Goal: Task Accomplishment & Management: Manage account settings

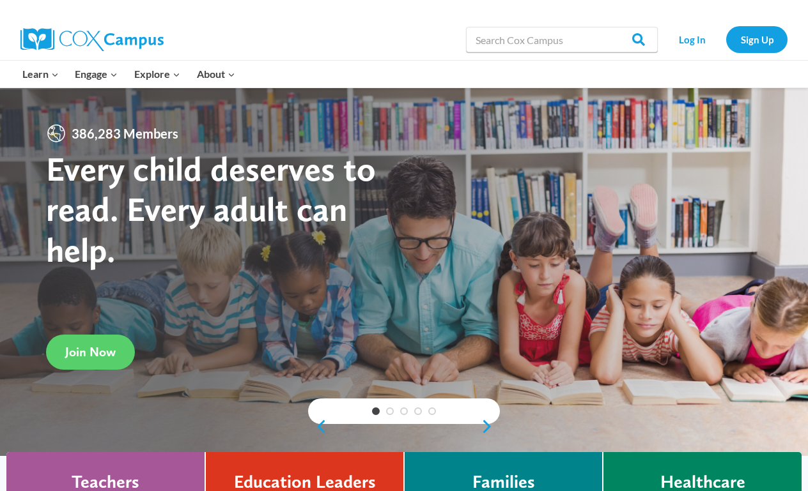
click at [682, 43] on link "Log In" at bounding box center [692, 39] width 56 height 26
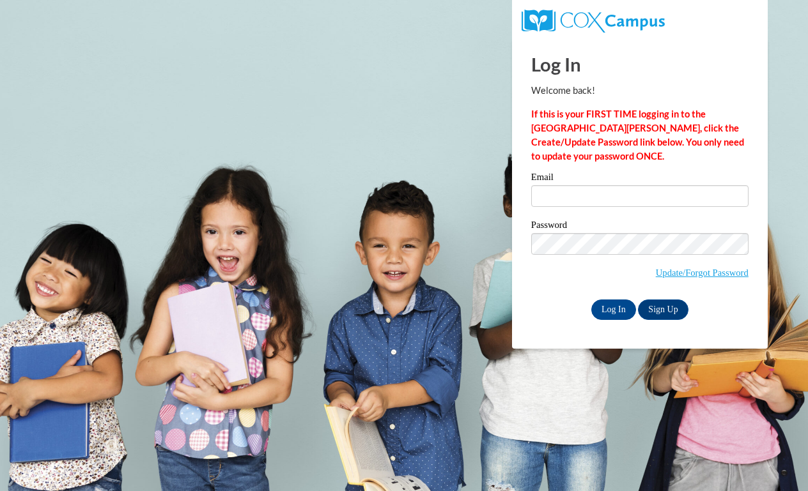
click at [615, 178] on label "Email" at bounding box center [639, 179] width 217 height 13
click at [615, 185] on input "Email" at bounding box center [639, 196] width 217 height 22
type input "wiestme@fennimore.k12.wi.us"
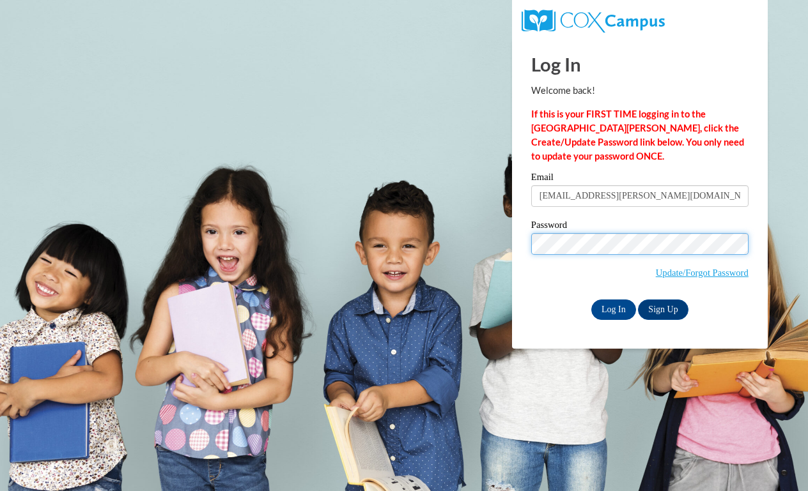
click at [612, 309] on input "Log In" at bounding box center [613, 310] width 45 height 20
click at [612, 304] on input "Log In" at bounding box center [613, 310] width 45 height 20
click at [612, 309] on input "Log In" at bounding box center [613, 310] width 45 height 20
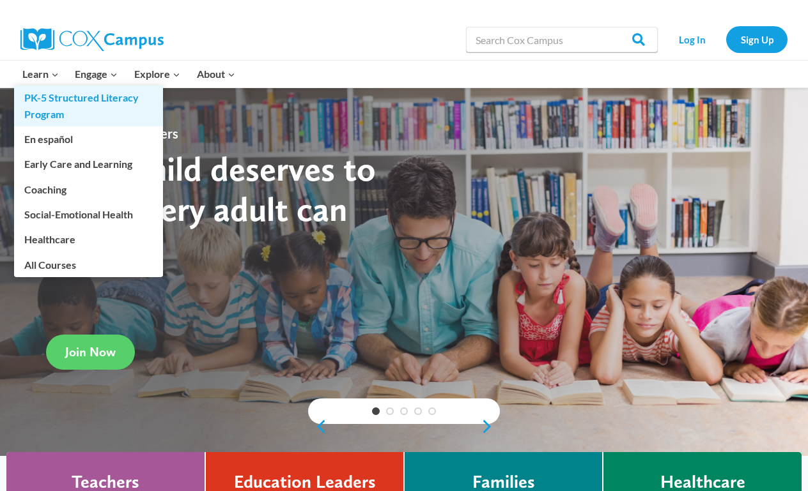
click at [59, 109] on link "PK-5 Structured Literacy Program" at bounding box center [88, 106] width 149 height 41
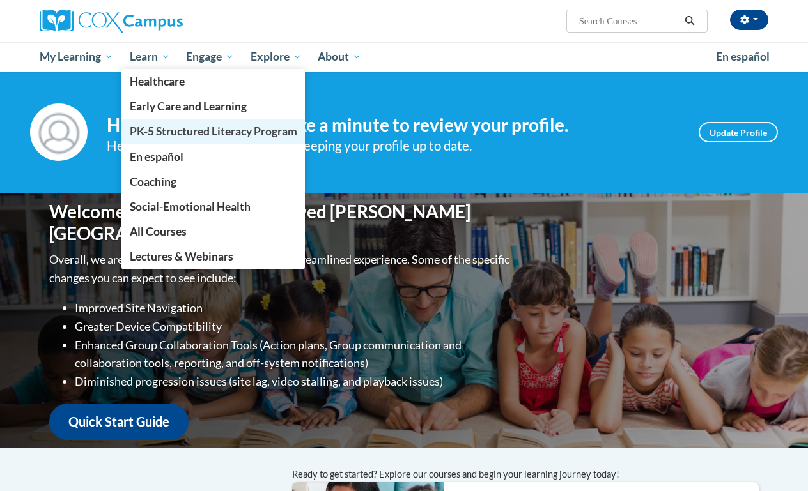
click at [171, 130] on span "PK-5 Structured Literacy Program" at bounding box center [213, 131] width 167 height 13
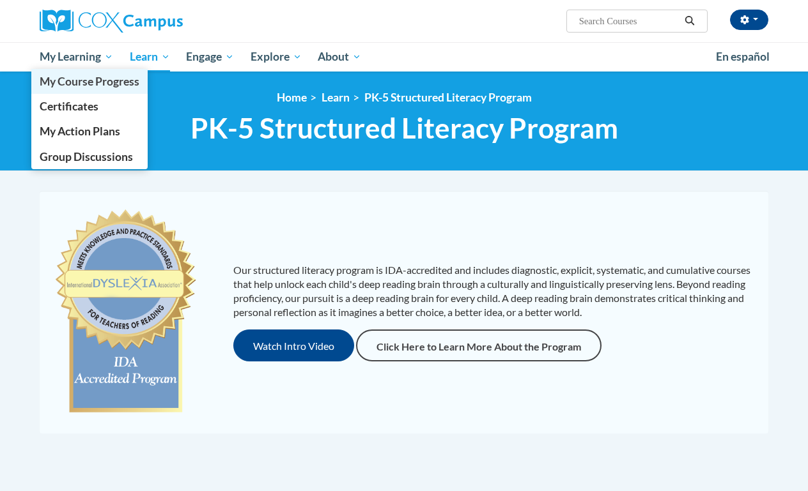
click at [77, 81] on span "My Course Progress" at bounding box center [90, 81] width 100 height 13
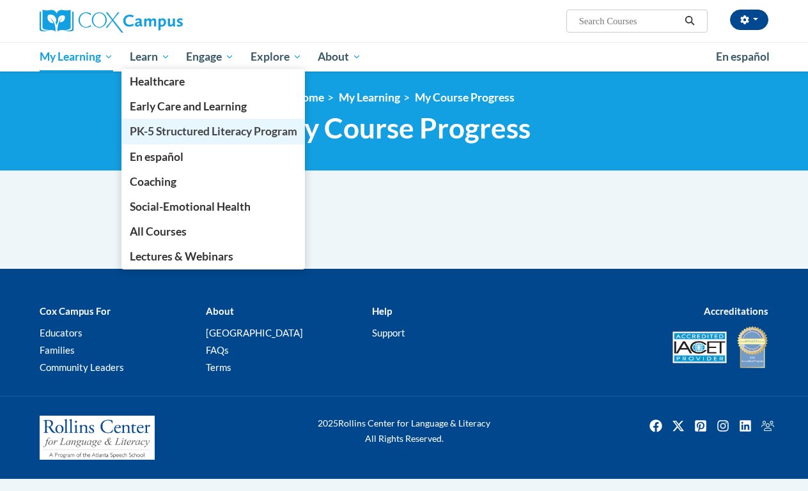
click at [144, 125] on span "PK-5 Structured Literacy Program" at bounding box center [213, 131] width 167 height 13
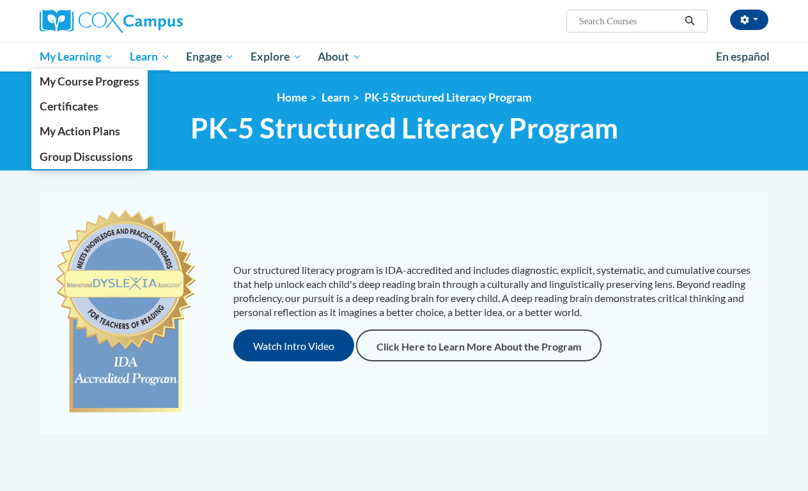
click at [66, 63] on span "My Learning" at bounding box center [76, 56] width 73 height 15
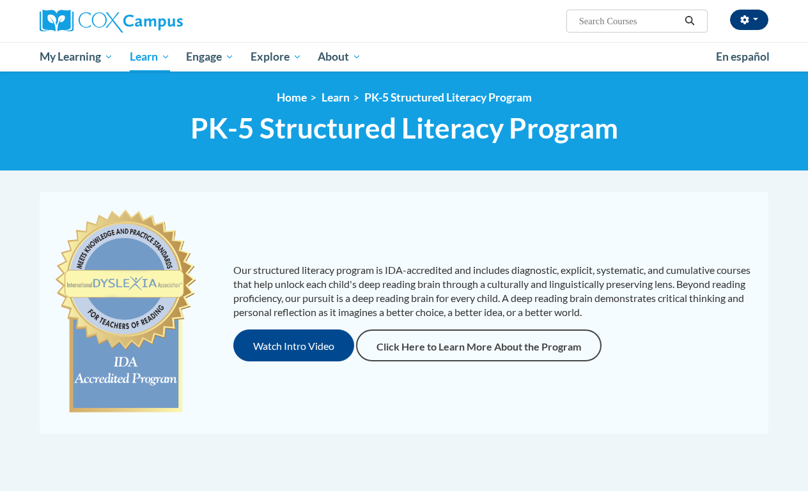
click at [755, 21] on button "button" at bounding box center [749, 20] width 38 height 20
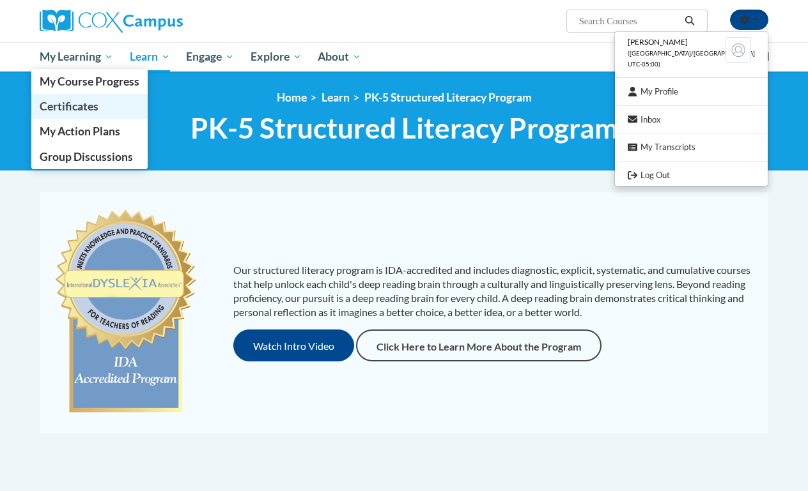
click at [72, 109] on span "Certificates" at bounding box center [69, 106] width 59 height 13
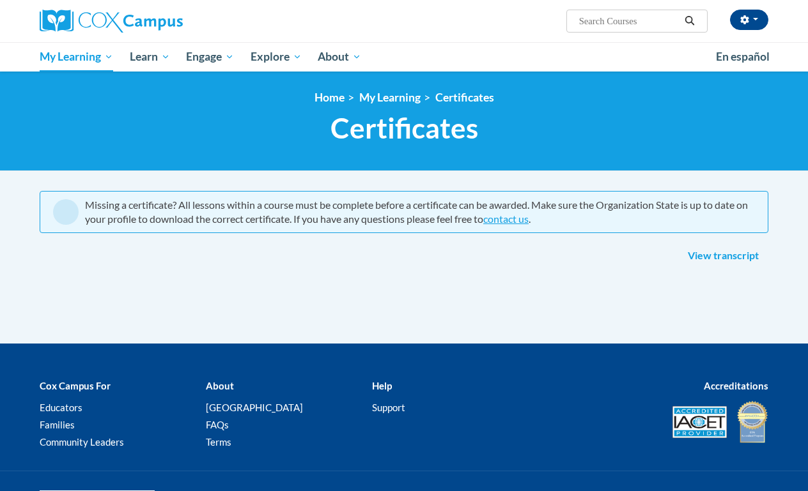
click at [94, 17] on img at bounding box center [111, 21] width 143 height 23
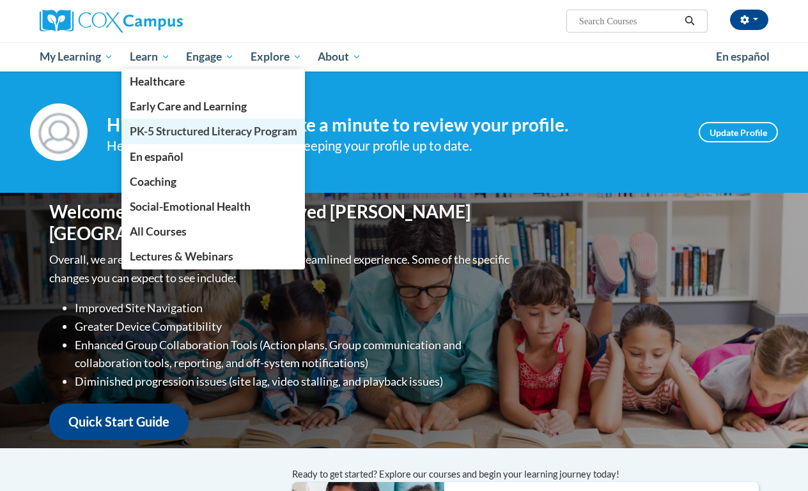
click at [161, 128] on span "PK-5 Structured Literacy Program" at bounding box center [213, 131] width 167 height 13
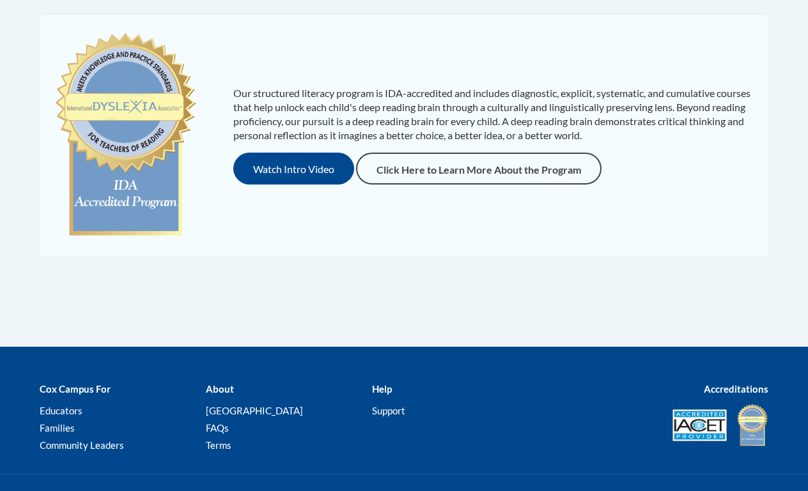
scroll to position [177, 0]
